Goal: Information Seeking & Learning: Understand process/instructions

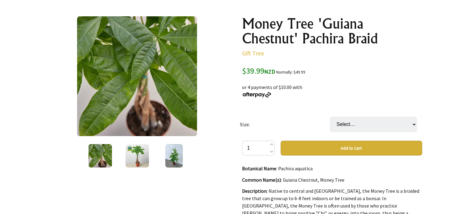
scroll to position [64, 0]
click at [136, 149] on img at bounding box center [136, 155] width 23 height 23
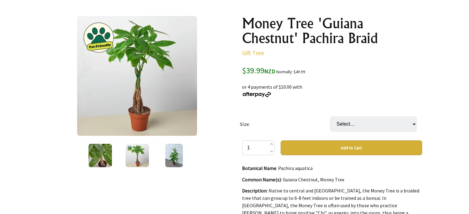
click at [170, 161] on img at bounding box center [174, 155] width 18 height 23
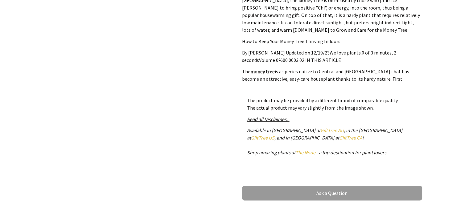
scroll to position [271, 0]
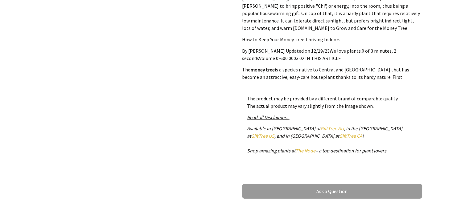
click at [256, 117] on em "Read all Disclaimer..." at bounding box center [268, 117] width 43 height 6
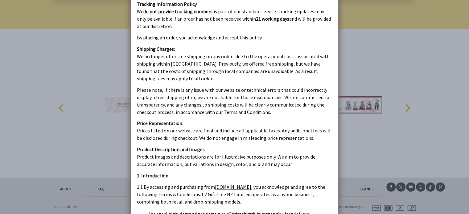
scroll to position [886, 0]
click at [363, 75] on dialogboxoverlay at bounding box center [234, 107] width 469 height 214
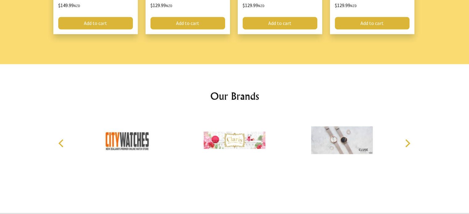
scroll to position [887, 0]
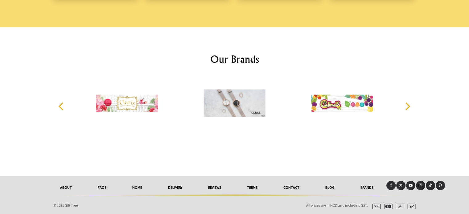
click at [177, 188] on link "delivery" at bounding box center [175, 188] width 40 height 14
